Goal: Check status: Check status

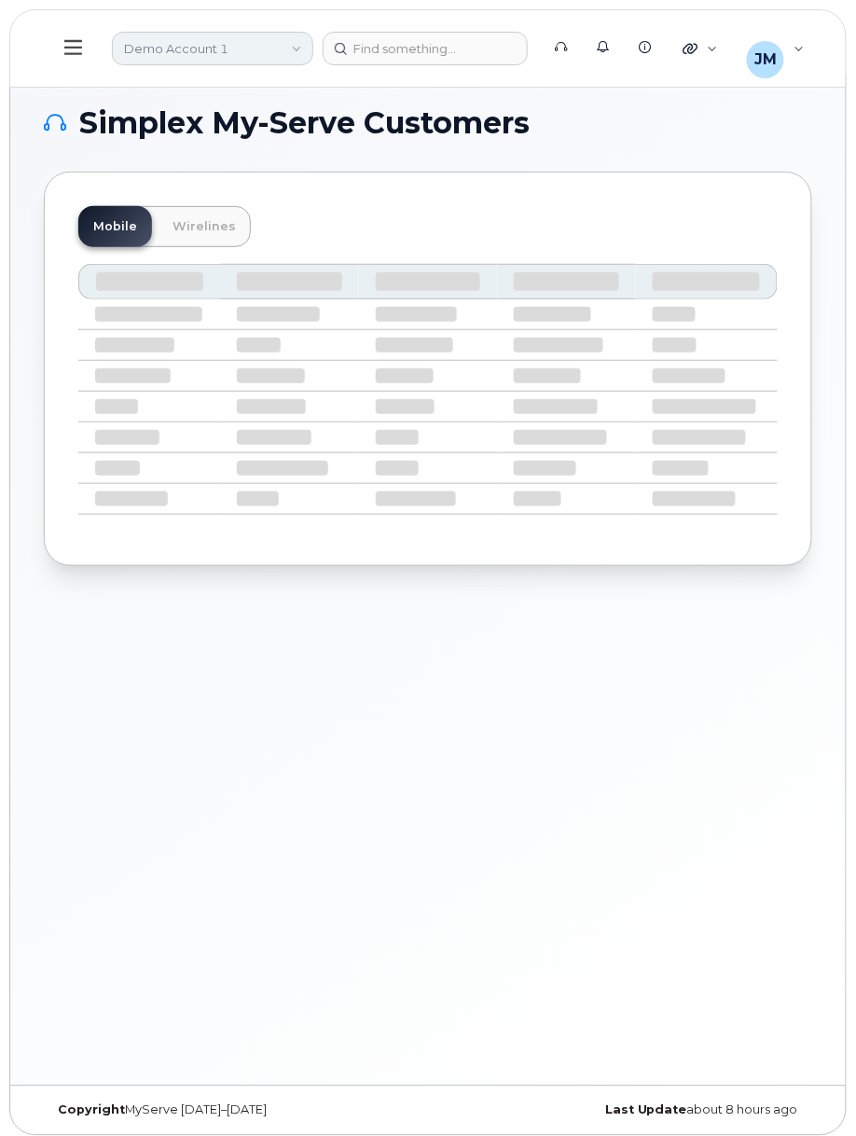
drag, startPoint x: 153, startPoint y: 42, endPoint x: 180, endPoint y: 53, distance: 29.3
click at [155, 42] on link "Demo Account 1" at bounding box center [212, 49] width 201 height 34
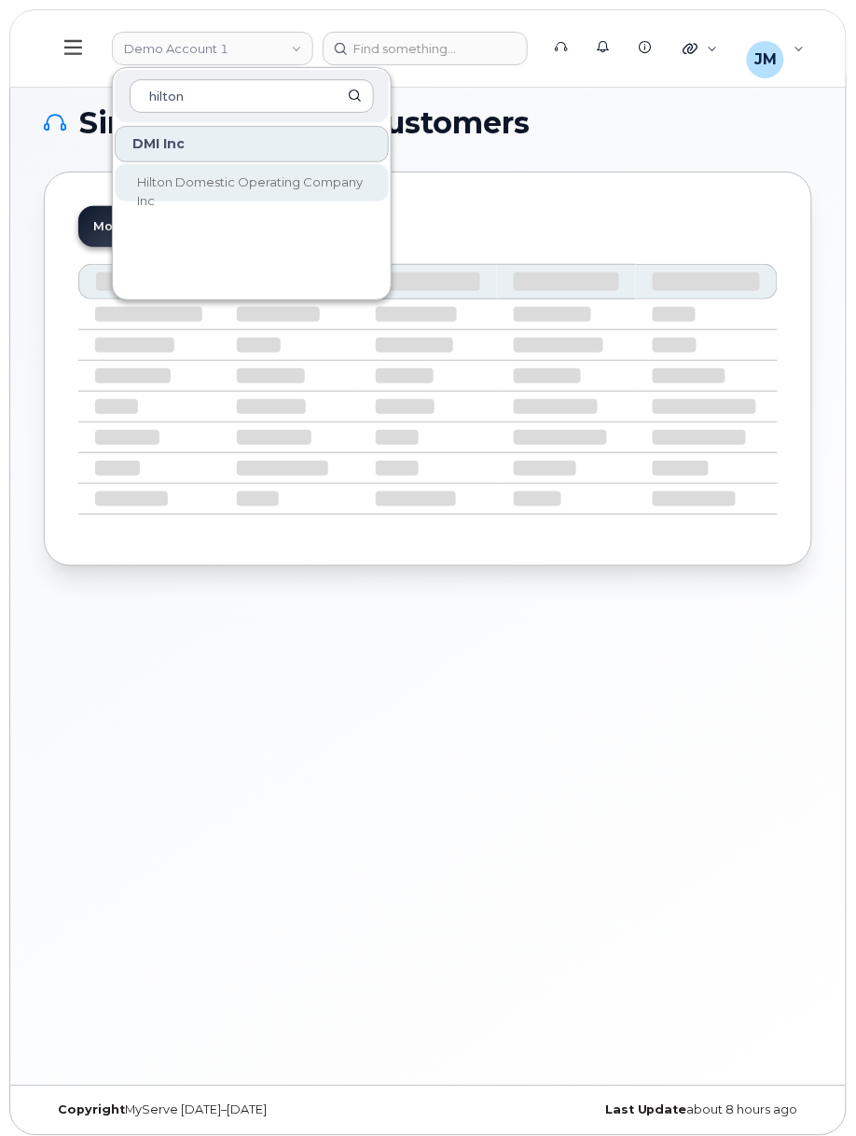
type input "hilton"
click at [250, 180] on span "Hilton Domestic Operating Company Inc" at bounding box center [250, 191] width 226 height 34
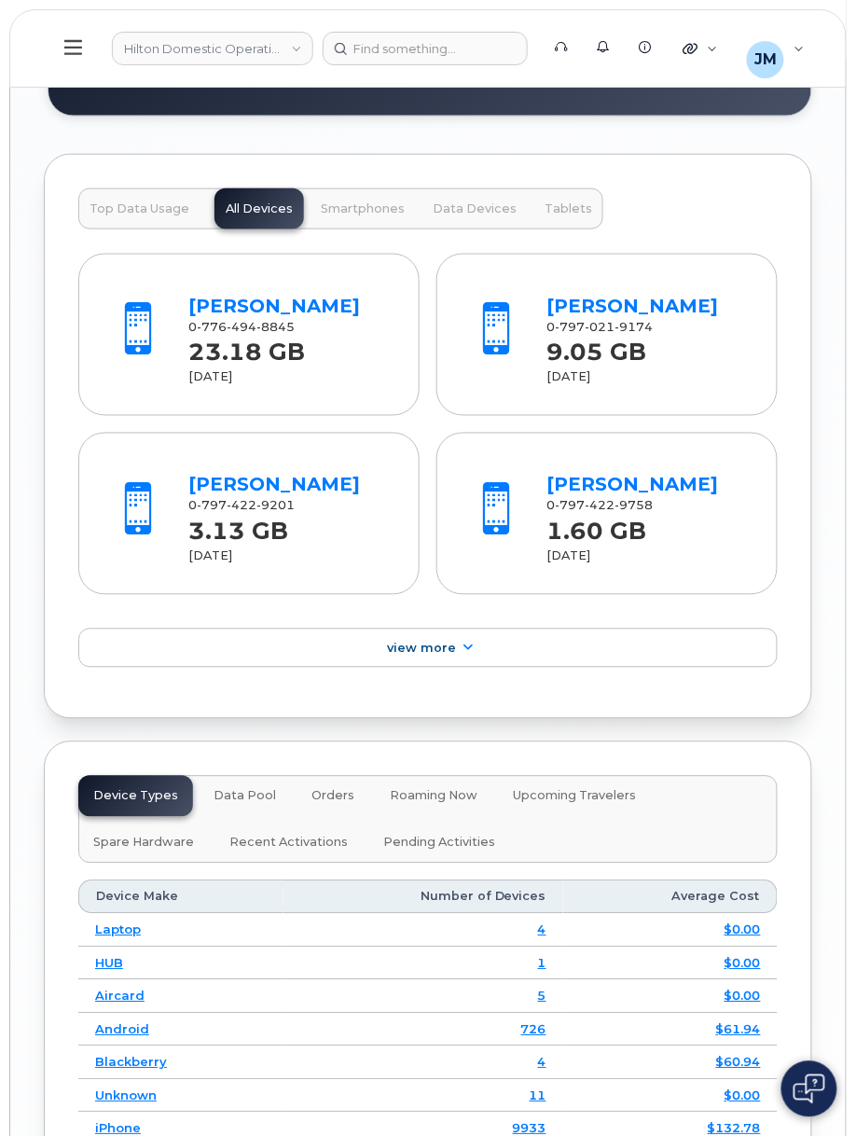
scroll to position [2858, 0]
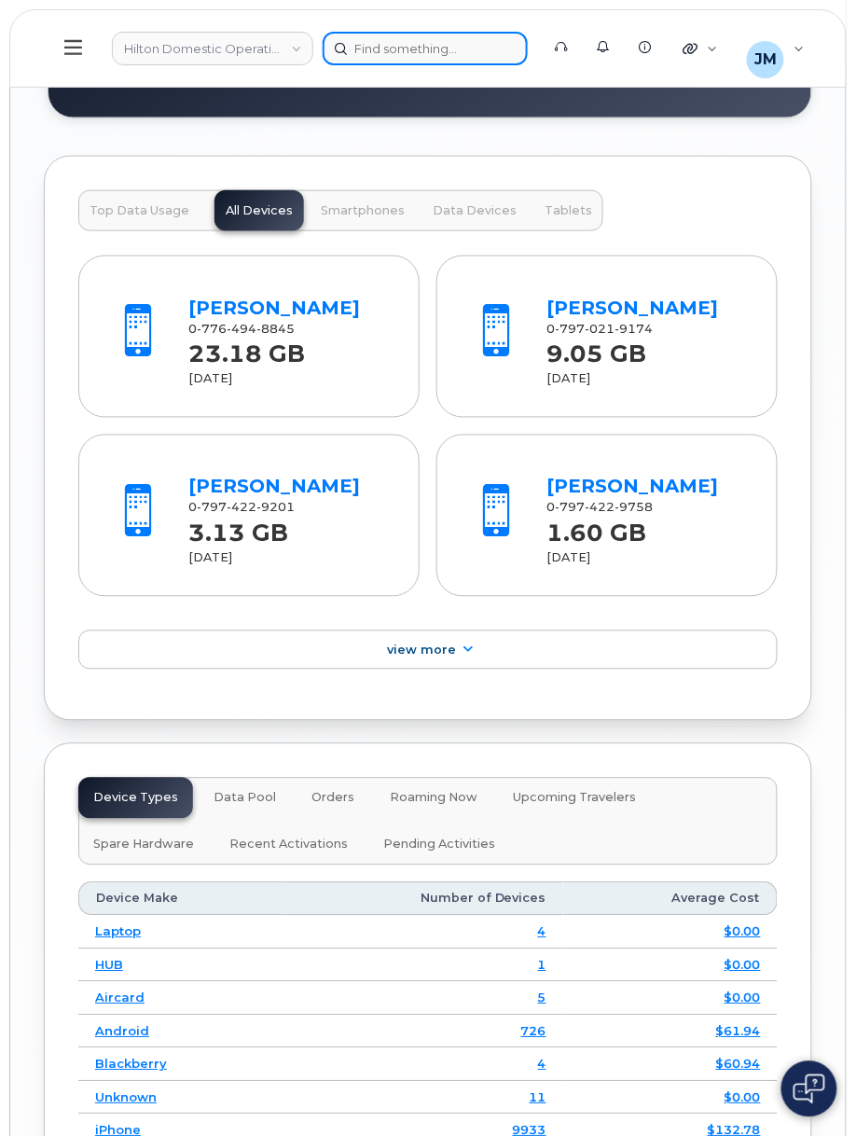
click at [461, 38] on div at bounding box center [425, 49] width 205 height 34
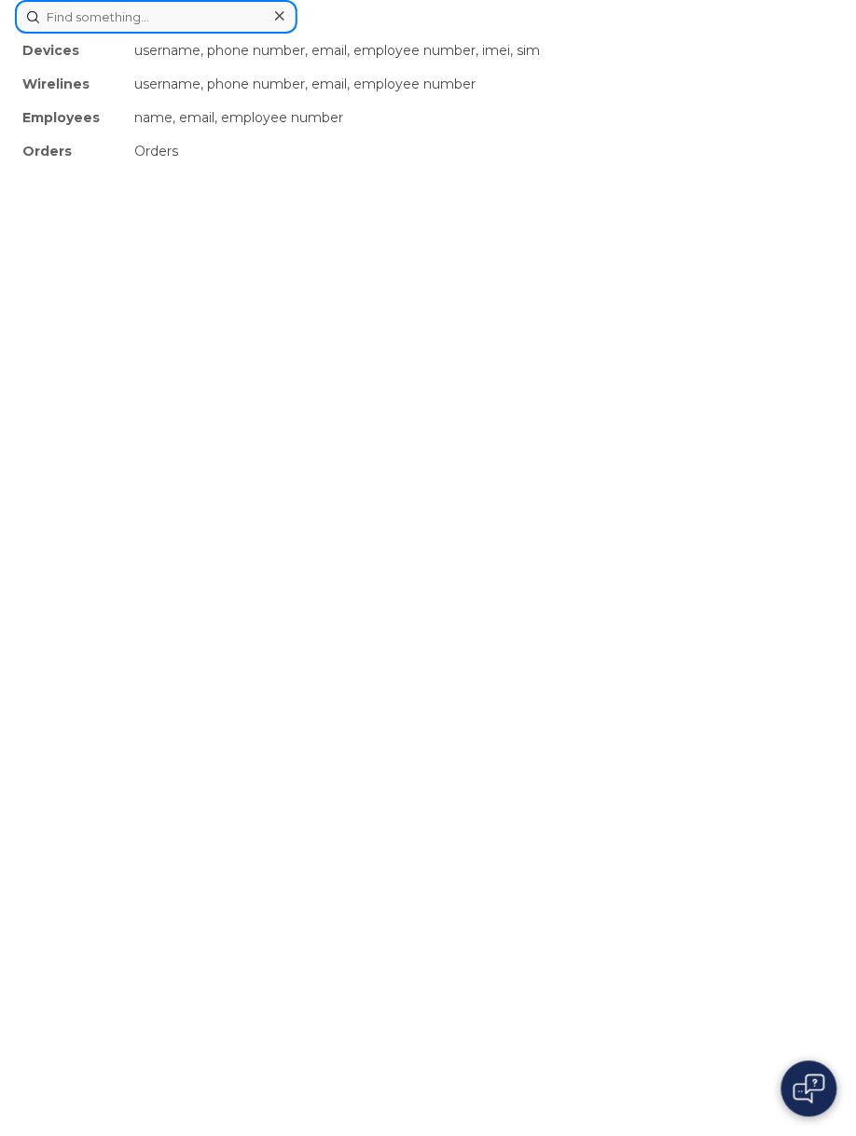
paste input "949-412-7497"
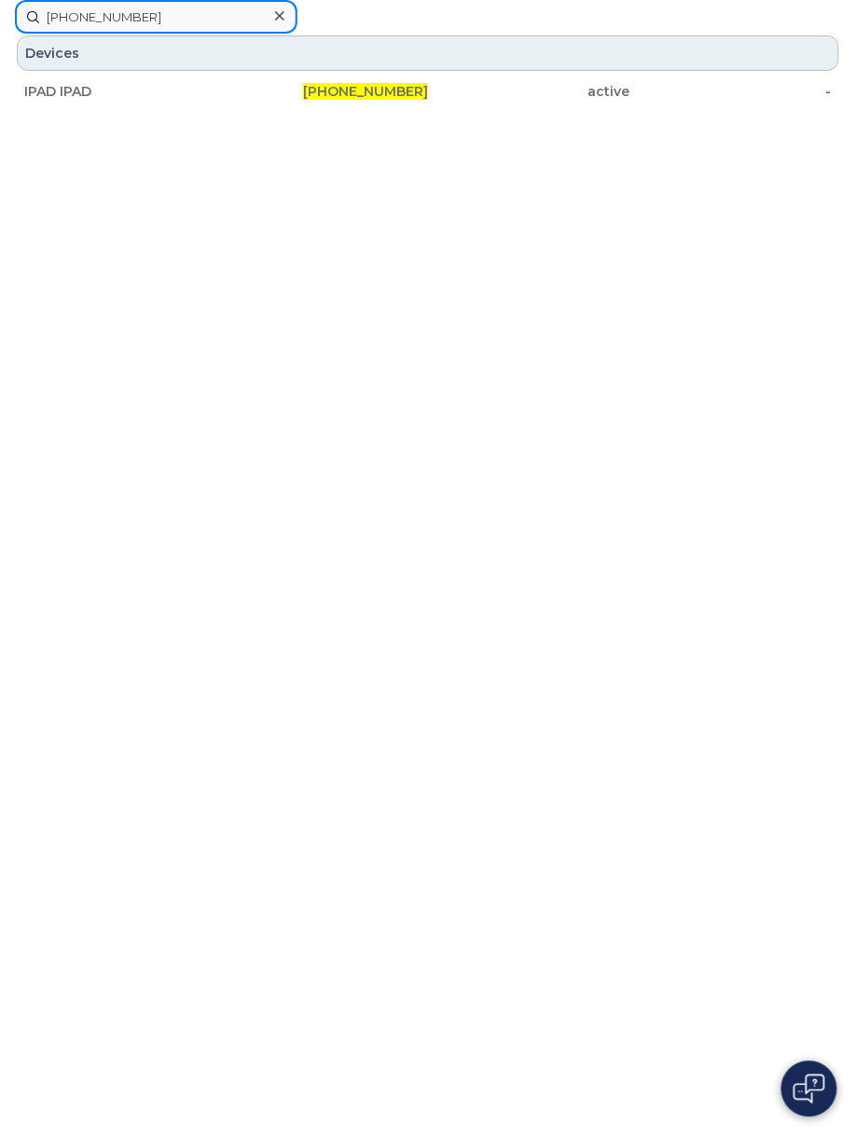
type input "949-412-7497"
click at [274, 84] on div "949-412-7497" at bounding box center [328, 91] width 202 height 19
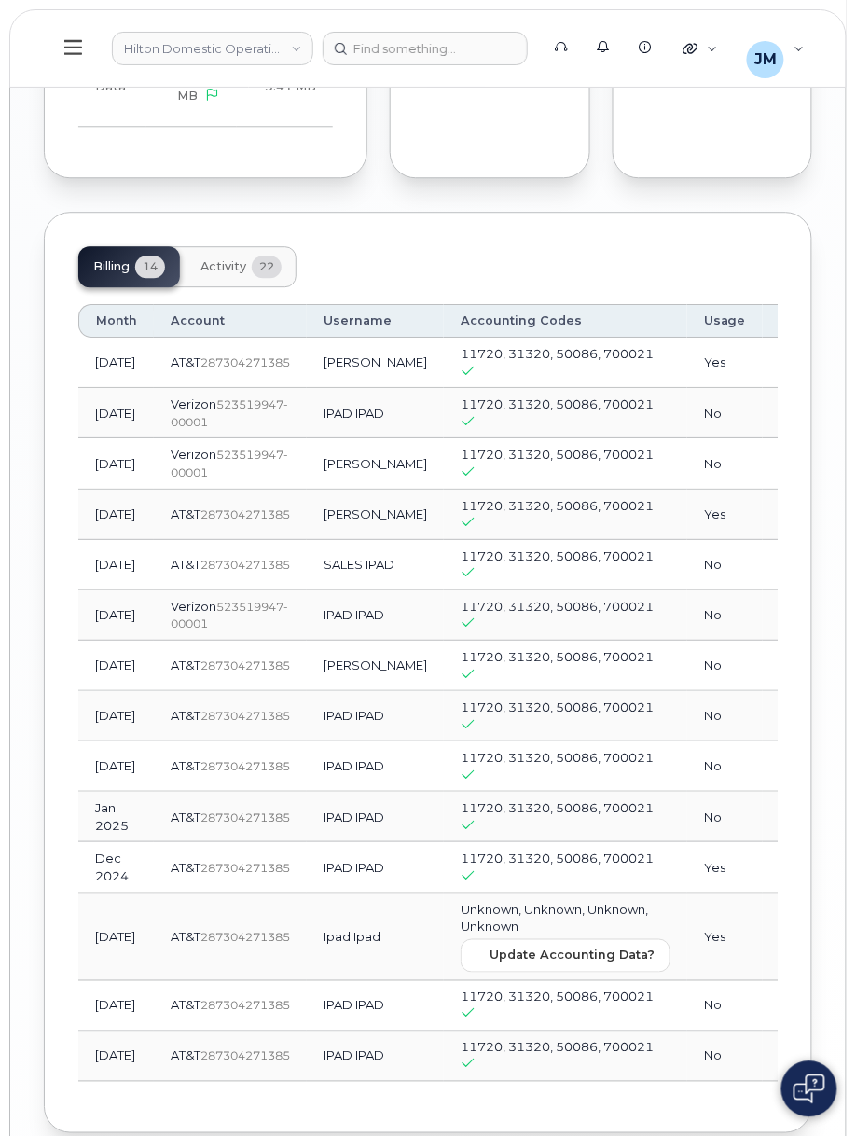
scroll to position [2219, 0]
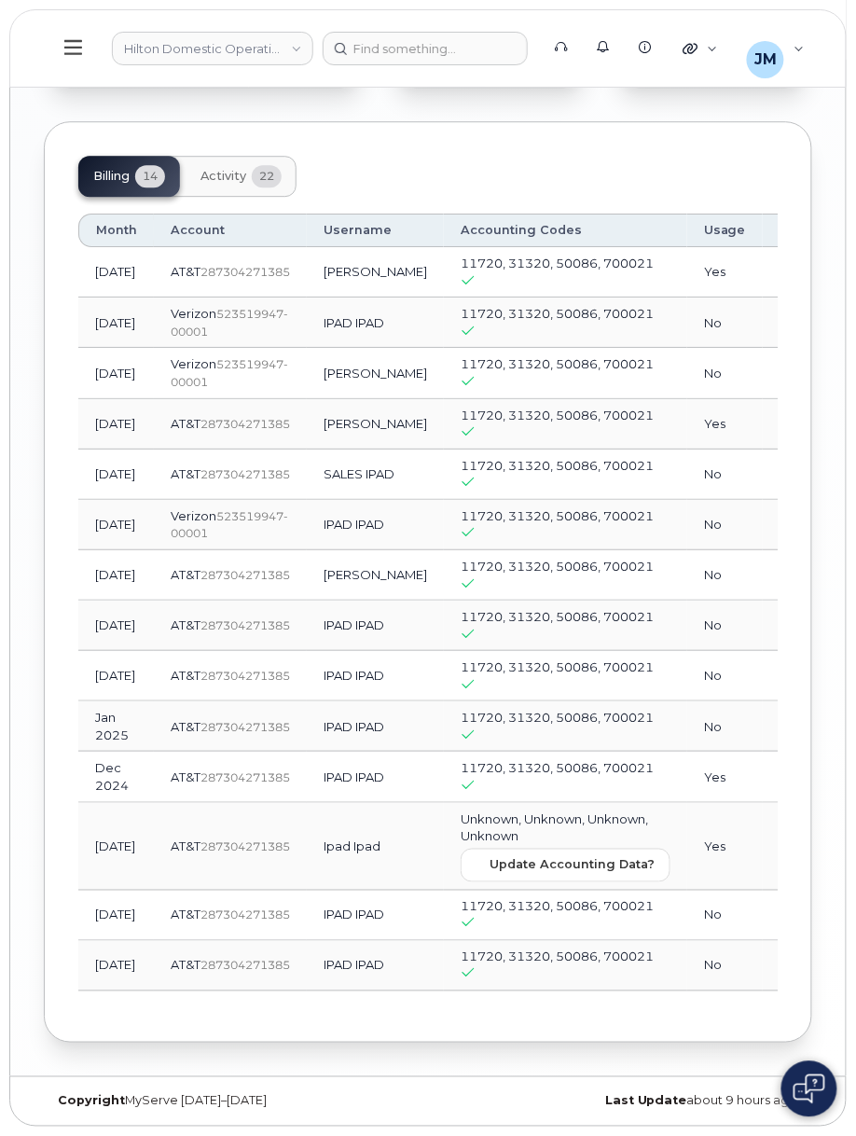
click at [779, 315] on link "$477.86" at bounding box center [805, 322] width 53 height 15
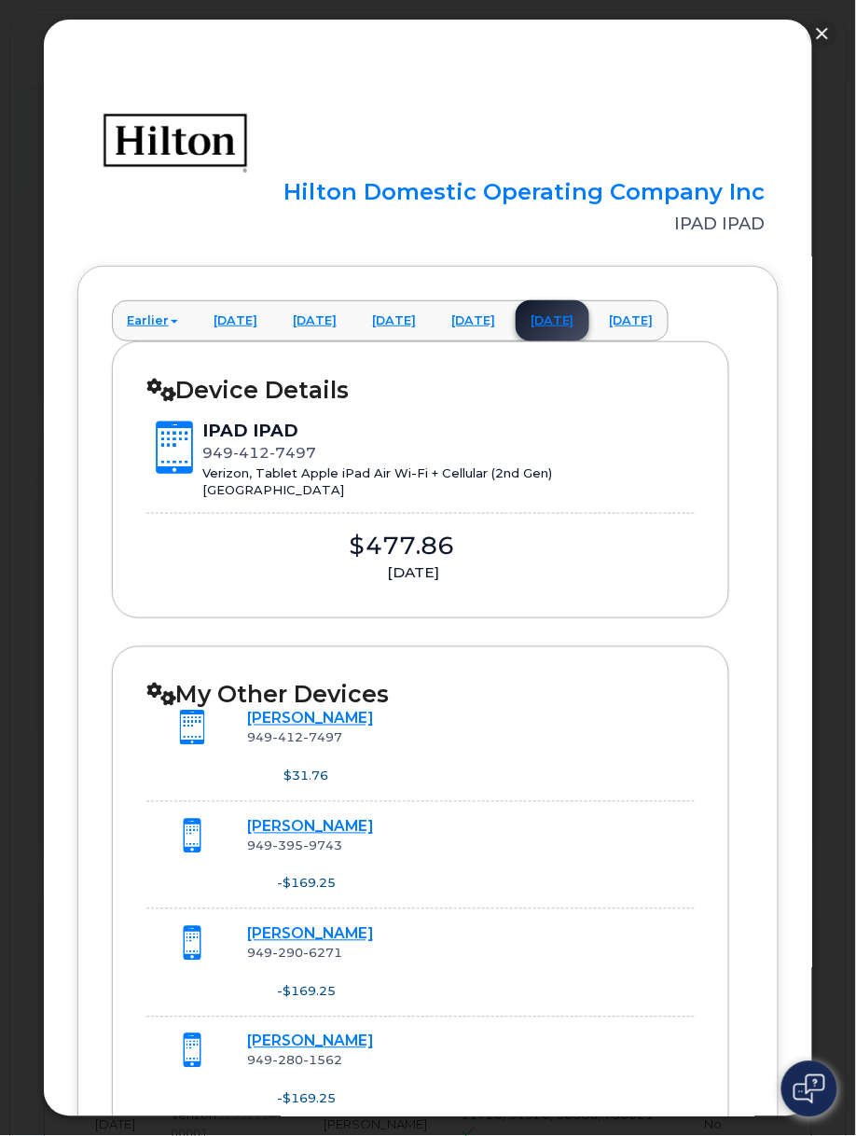
scroll to position [975, 0]
click at [830, 34] on button "button" at bounding box center [822, 34] width 30 height 30
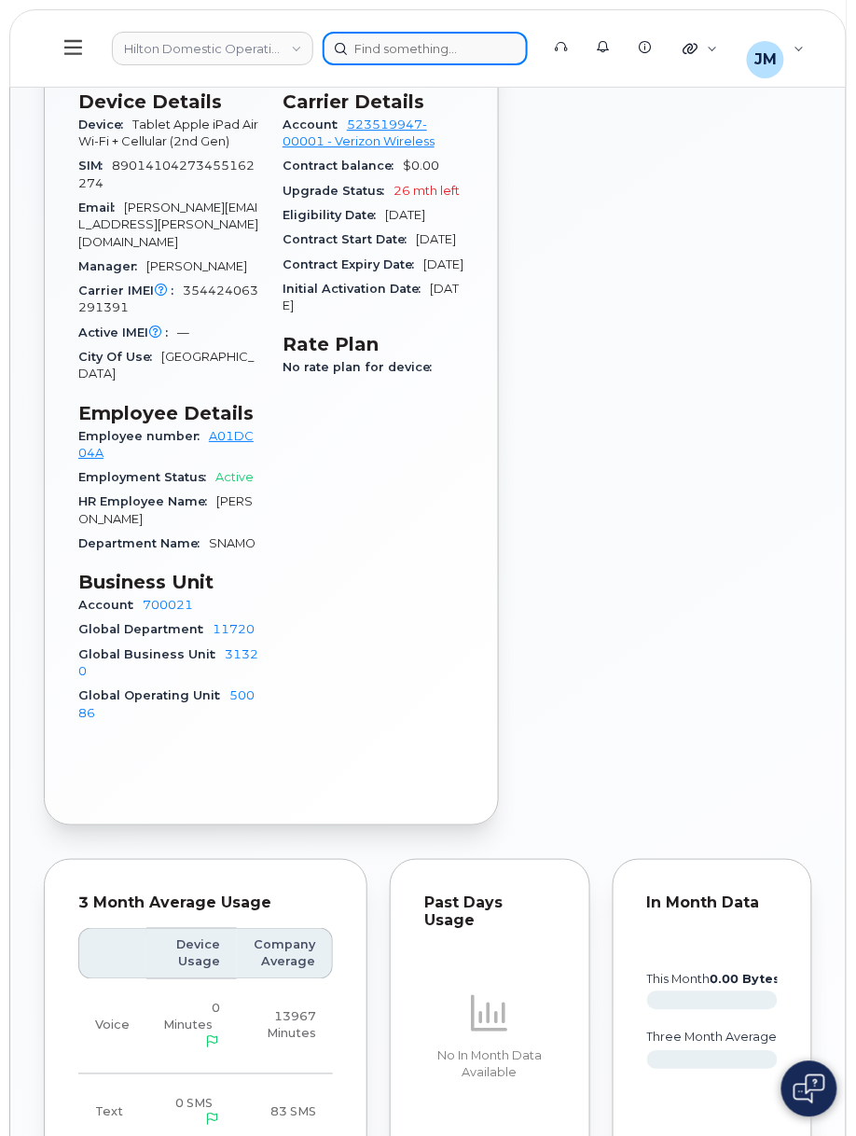
click at [406, 49] on div at bounding box center [425, 49] width 205 height 34
paste input "[PHONE_NUMBER]"
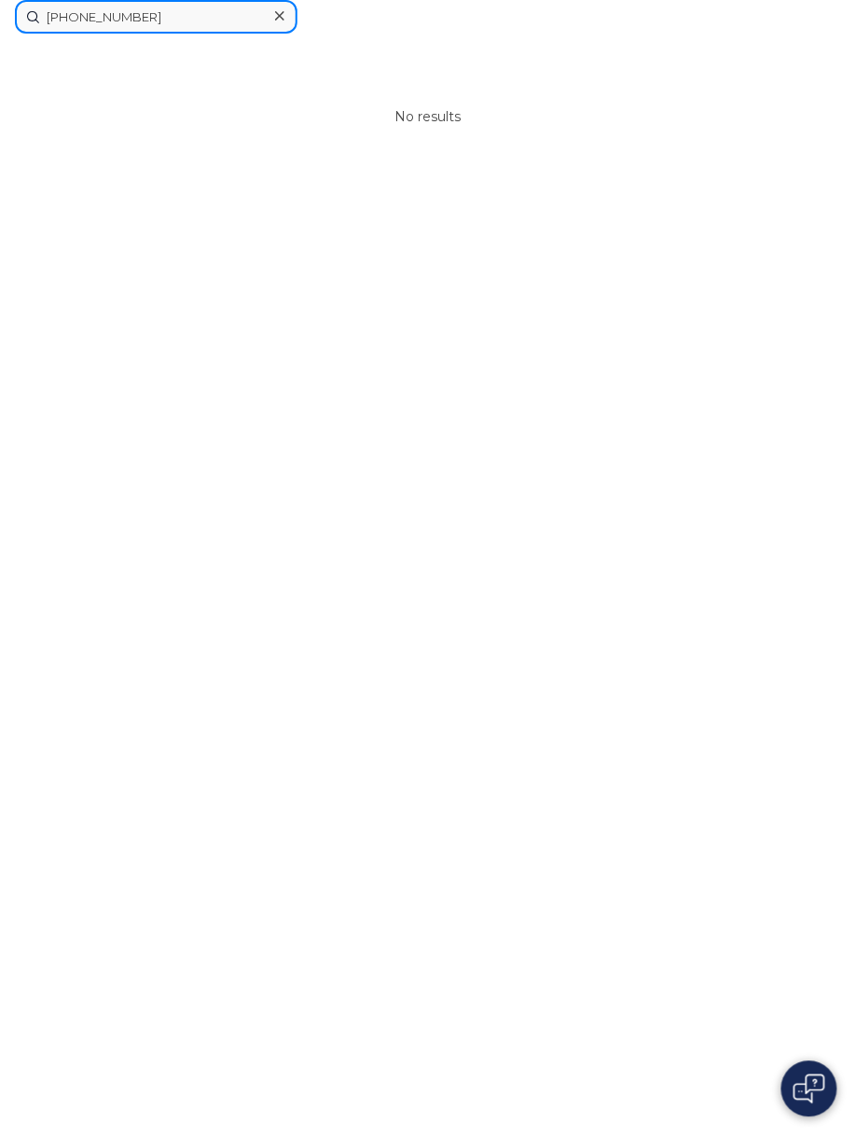
type input "[PHONE_NUMBER]"
